Goal: Transaction & Acquisition: Purchase product/service

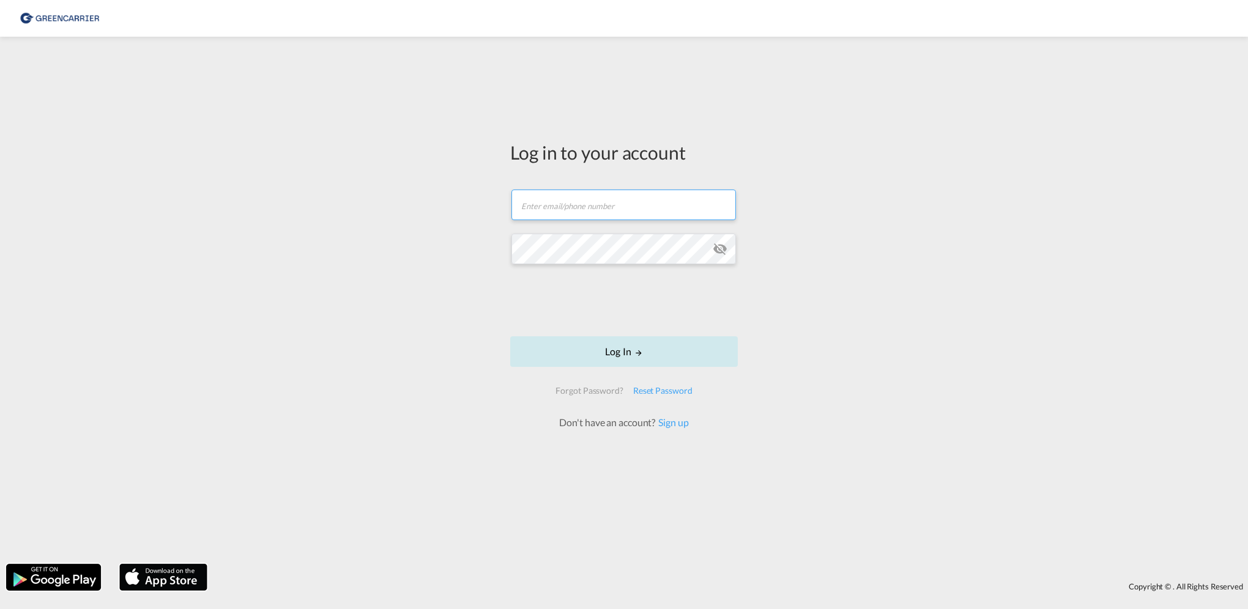
type input "[PERSON_NAME][EMAIL_ADDRESS][PERSON_NAME][DOMAIN_NAME]"
click at [599, 351] on button "Log In" at bounding box center [624, 351] width 228 height 31
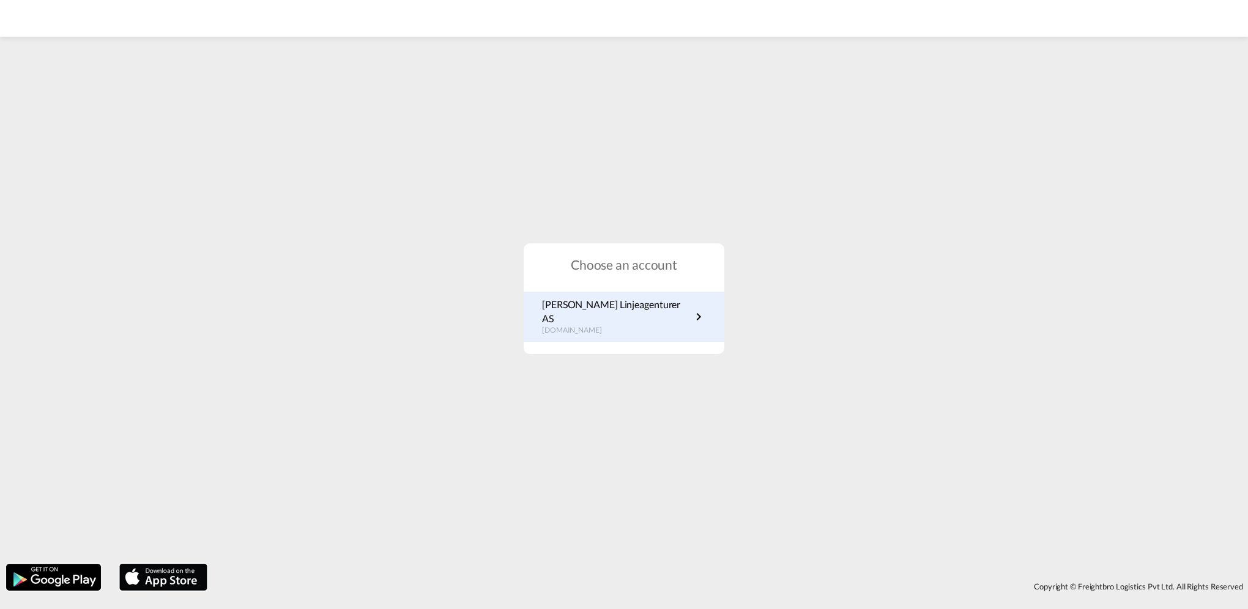
click at [619, 325] on p "[DOMAIN_NAME]" at bounding box center [616, 330] width 149 height 10
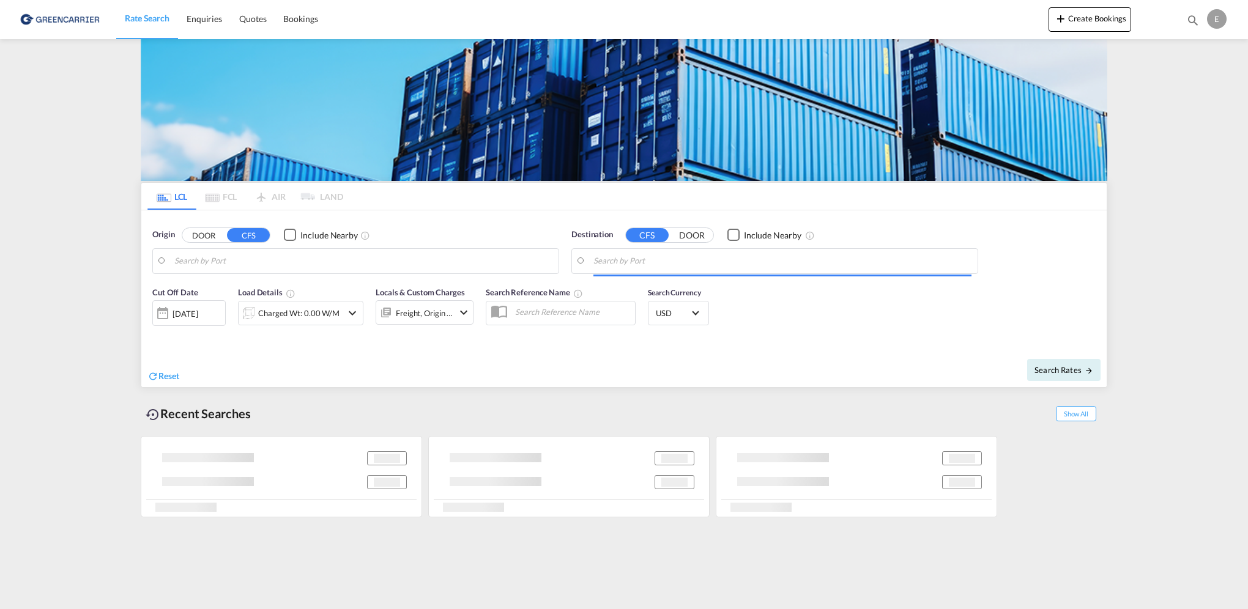
type input "Shenzhen, GD, CNSZX"
type input "Oslo, NOOSL"
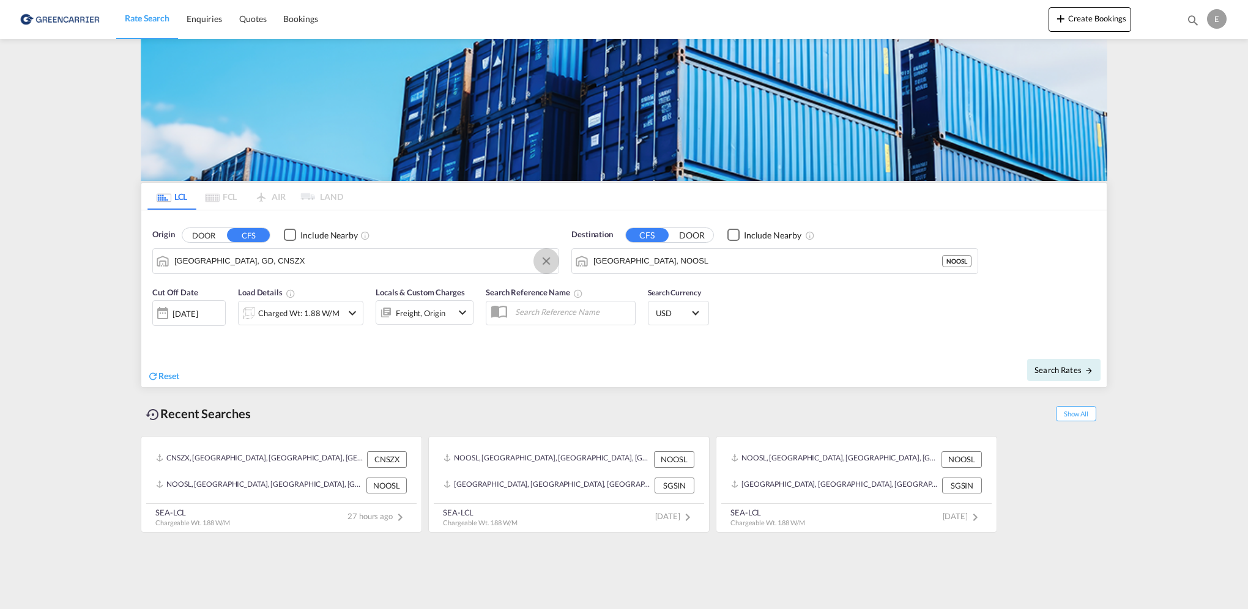
click at [546, 259] on button "Clear Input" at bounding box center [546, 261] width 18 height 18
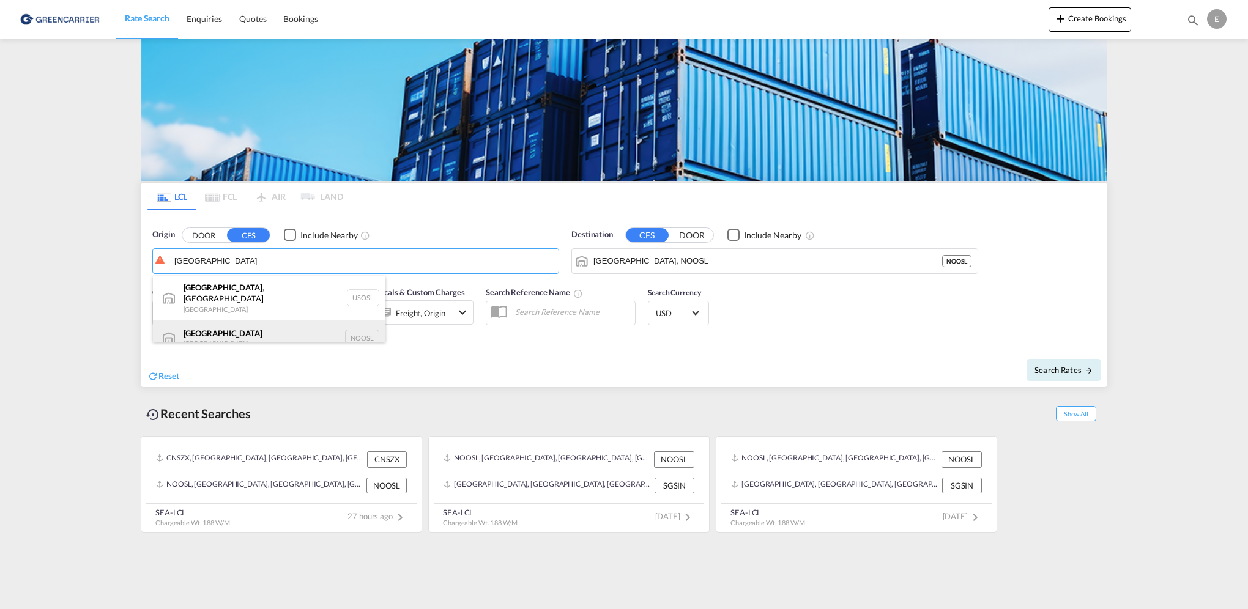
click at [203, 328] on div "Oslo Norway NOOSL" at bounding box center [269, 338] width 232 height 37
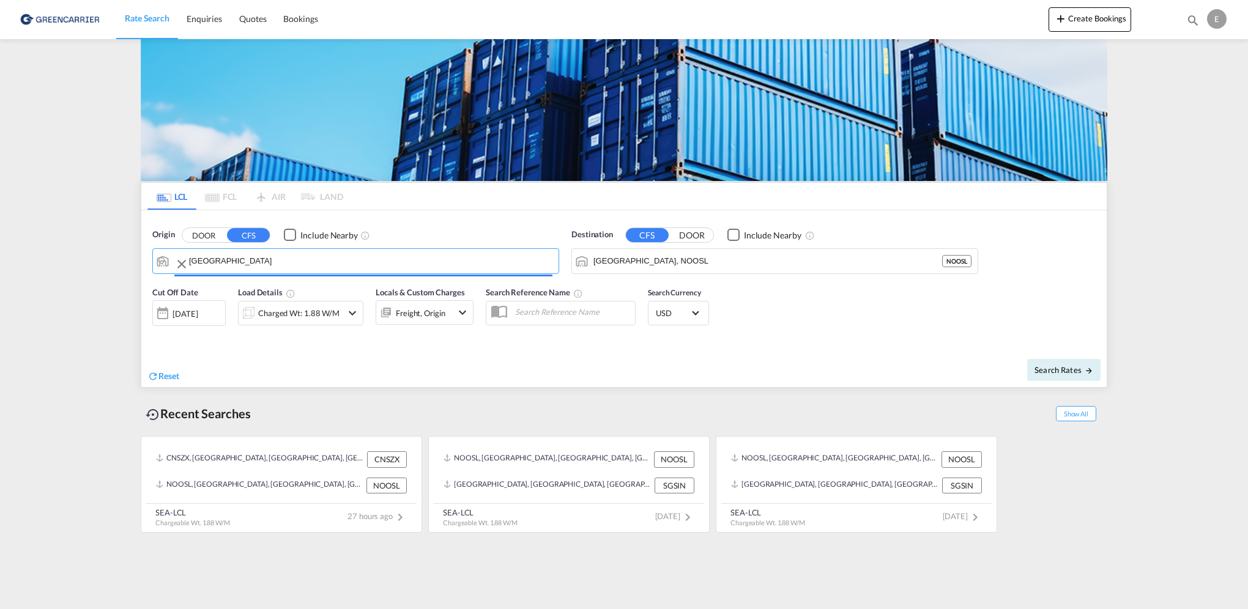
type input "Oslo, NOOSL"
click at [964, 259] on button "Clear Input" at bounding box center [965, 261] width 18 height 18
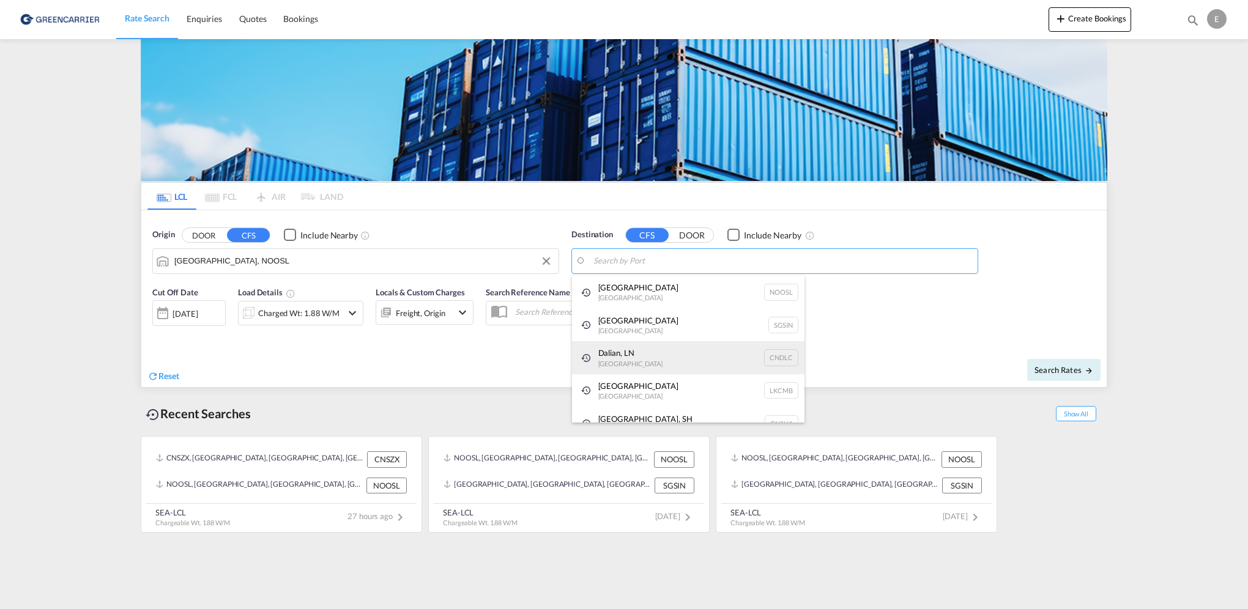
click at [624, 363] on div "Dalian, LN China CNDLC" at bounding box center [688, 357] width 232 height 33
type input "Dalian, LN, CNDLC"
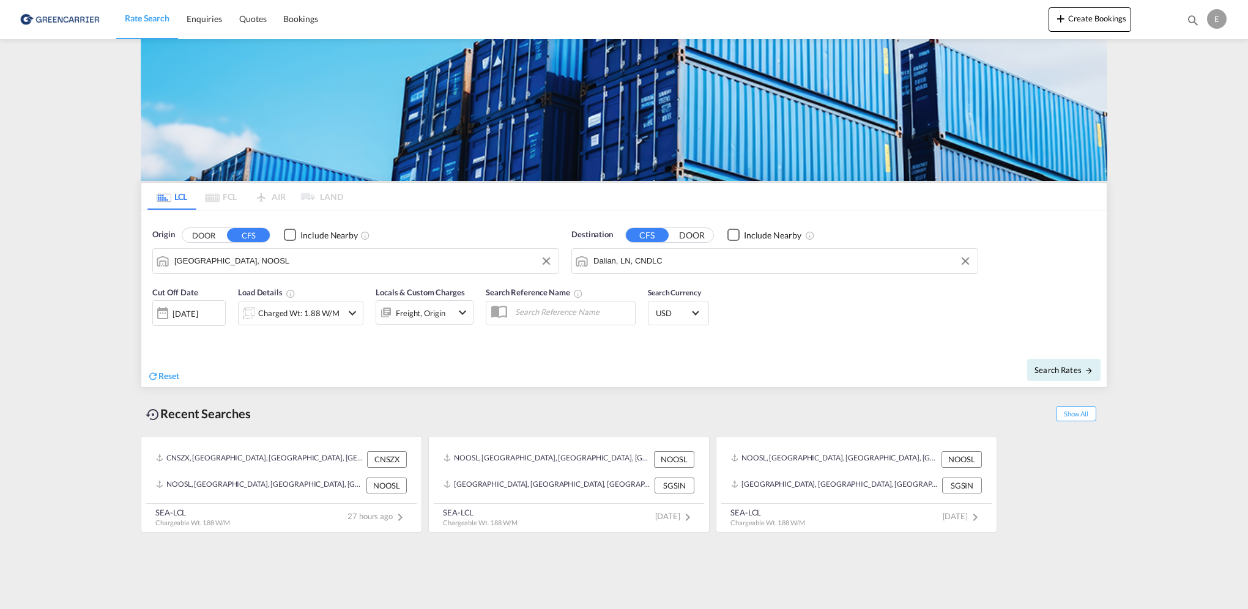
click at [356, 321] on div "Charged Wt: 1.88 W/M" at bounding box center [300, 313] width 125 height 24
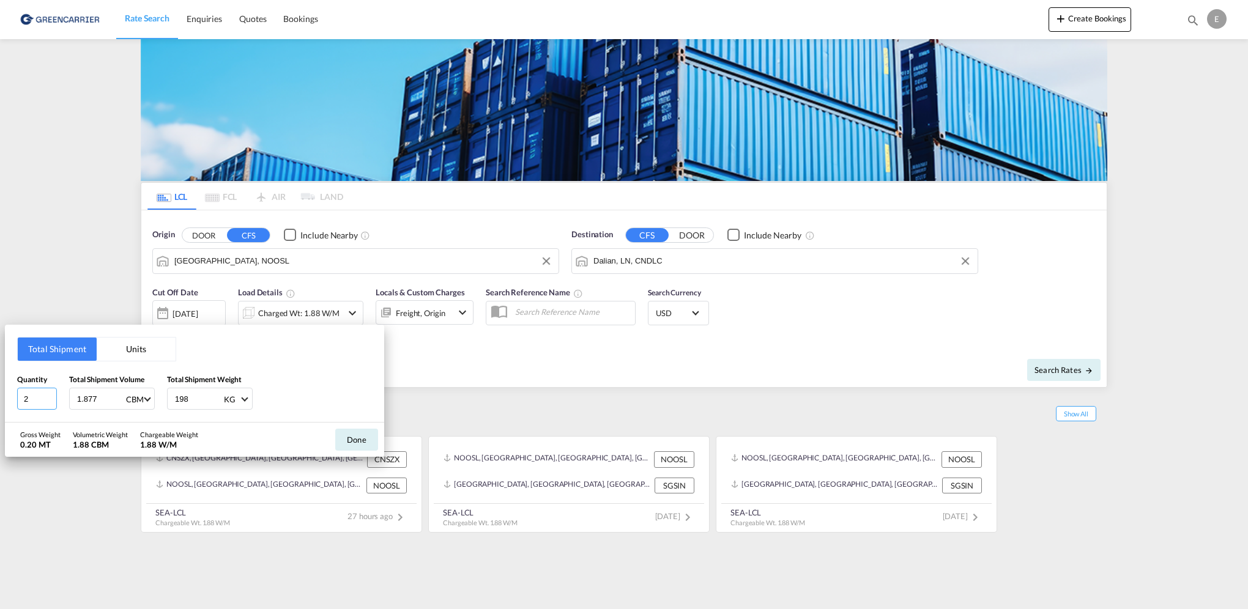
drag, startPoint x: 26, startPoint y: 393, endPoint x: -2, endPoint y: 397, distance: 29.0
click at [0, 397] on html "Rate Search Enquiries Quotes Bookings Rate Search Enquiries" at bounding box center [624, 304] width 1248 height 609
type input "1"
type input "111"
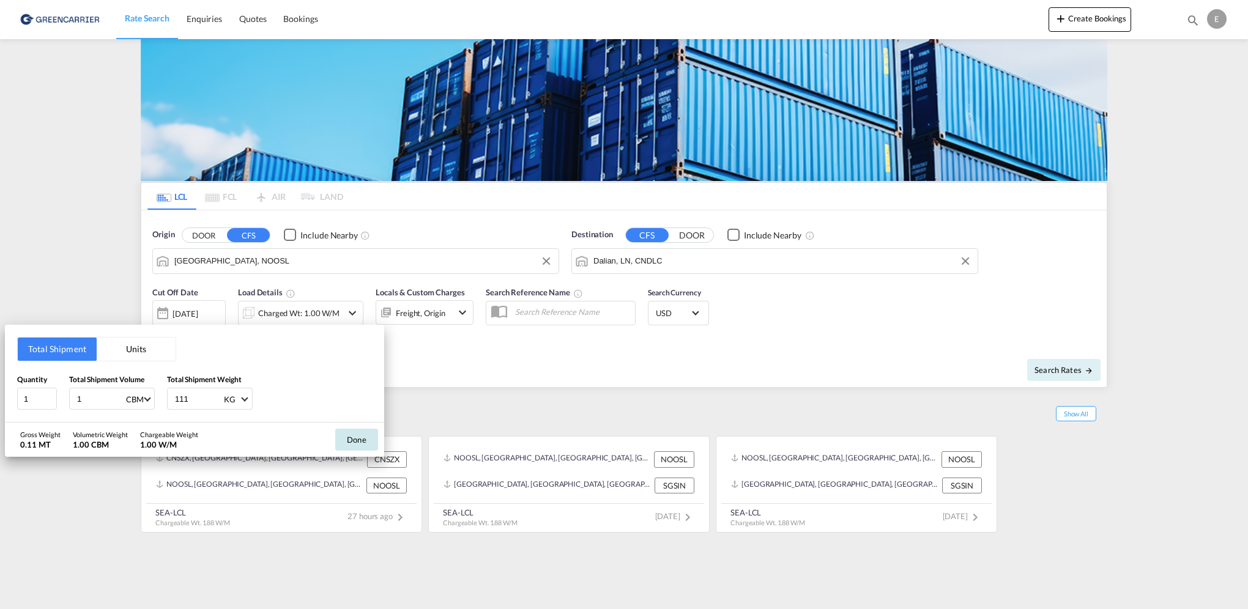
click at [352, 437] on button "Done" at bounding box center [356, 440] width 43 height 22
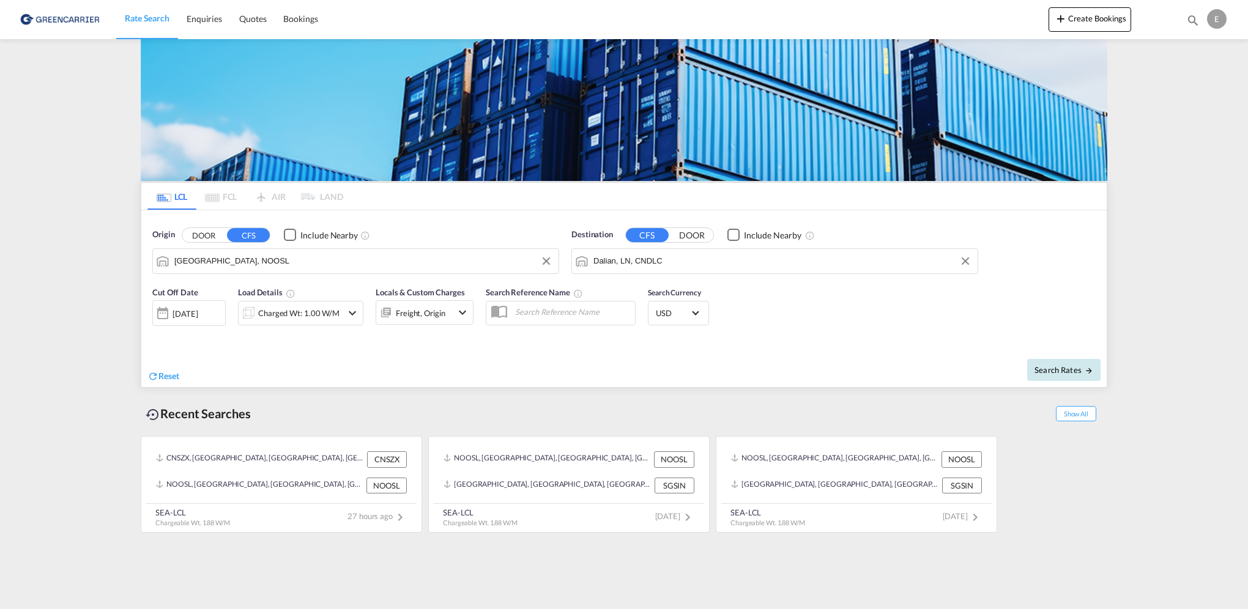
click at [1064, 366] on span "Search Rates" at bounding box center [1063, 370] width 59 height 10
type input "NOOSL to CNDLC / 2 Sep 2025"
